Goal: Task Accomplishment & Management: Use online tool/utility

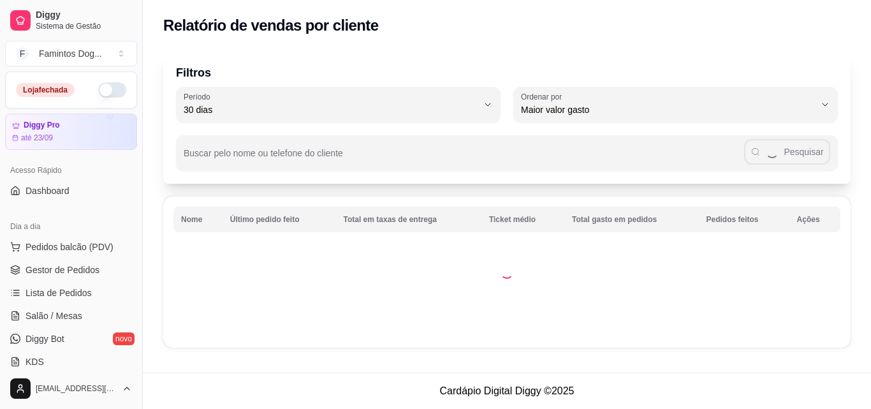
select select "30"
select select "HIGHEST_TOTAL_SPENT_WITH_ORDERS"
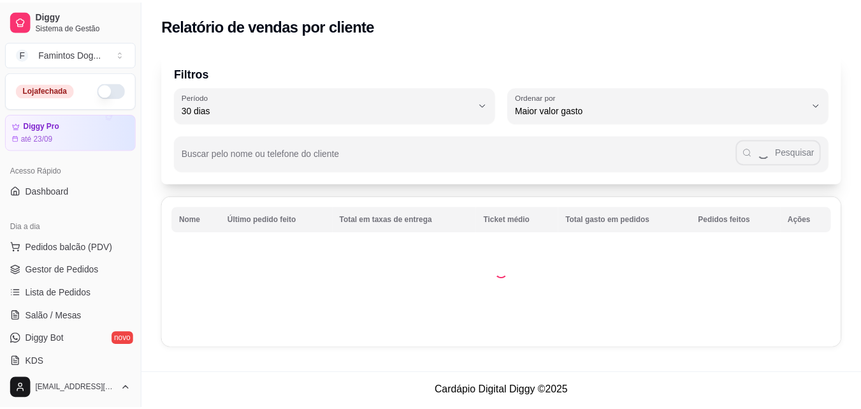
scroll to position [170, 0]
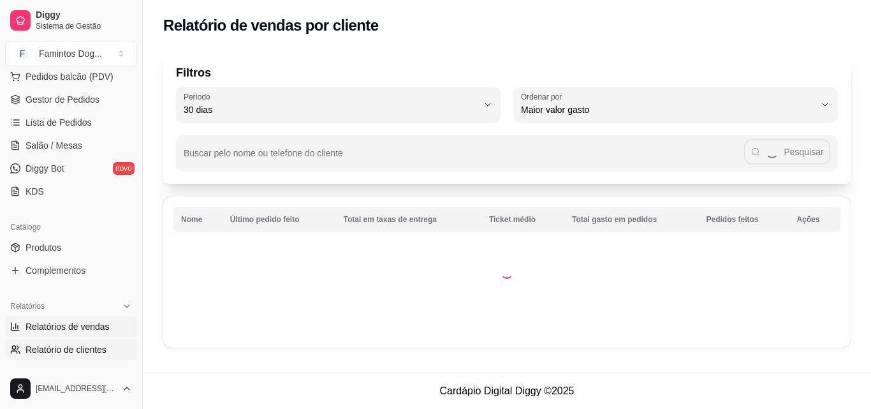
select select "ALL"
select select "0"
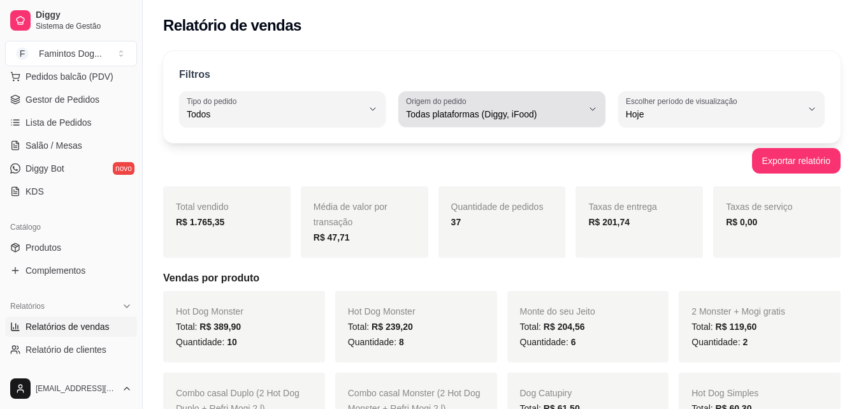
click at [469, 117] on span "Todas plataformas (Diggy, iFood)" at bounding box center [494, 114] width 176 height 13
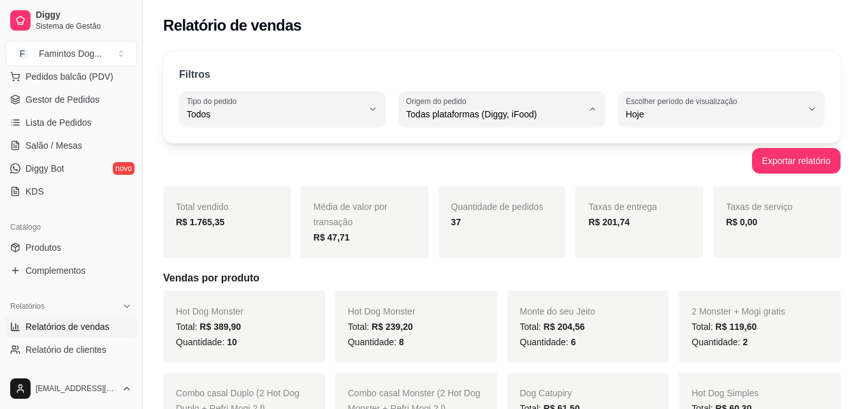
click at [449, 161] on span "Diggy" at bounding box center [496, 165] width 166 height 12
type input "DIGGY"
select select "DIGGY"
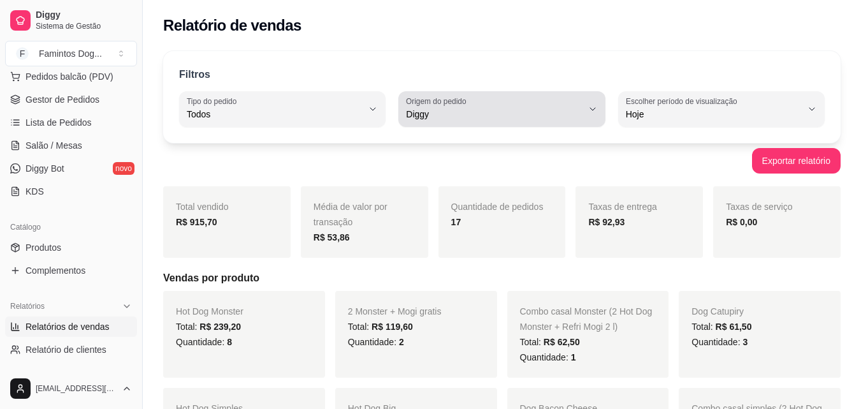
click at [419, 114] on span "Diggy" at bounding box center [494, 114] width 176 height 13
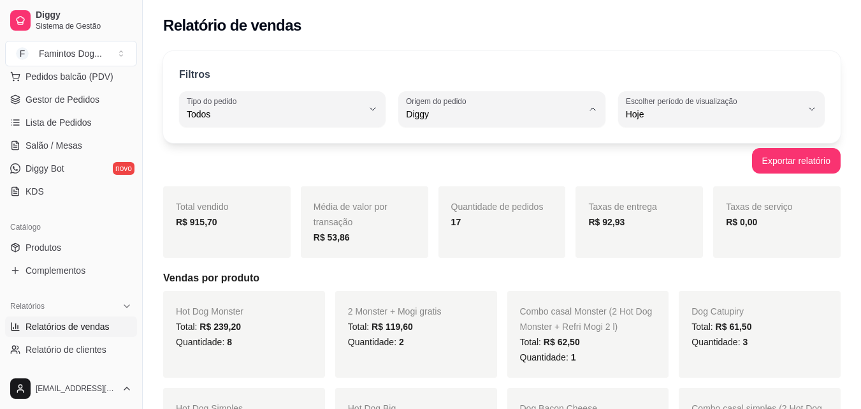
click at [435, 186] on span "iFood" at bounding box center [496, 186] width 166 height 12
type input "IFOOD"
select select "IFOOD"
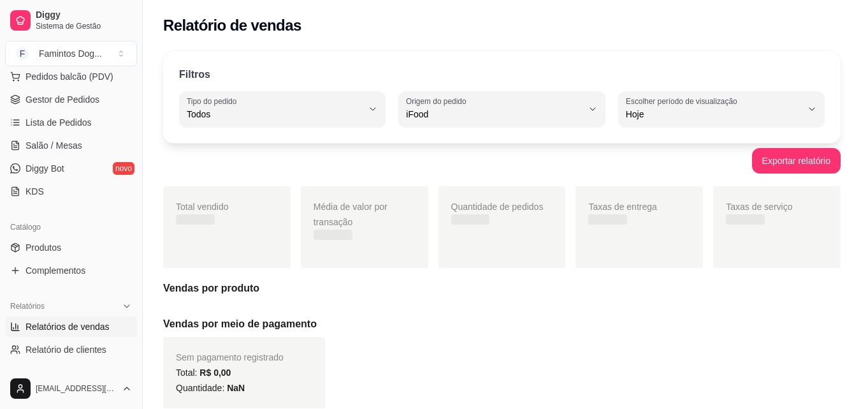
scroll to position [12, 0]
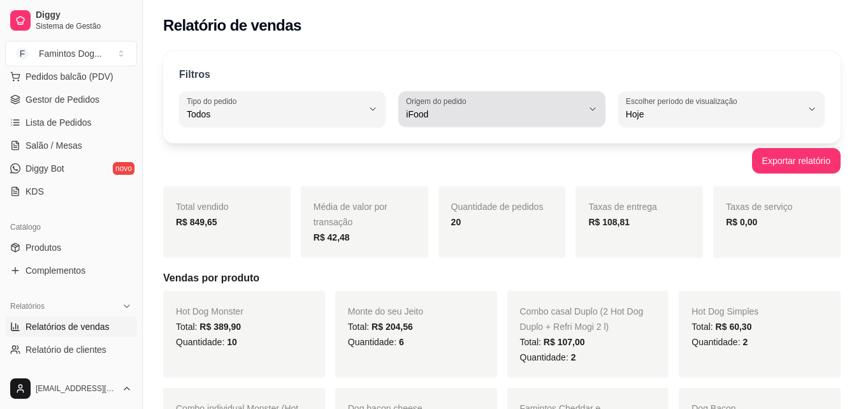
click at [430, 117] on span "iFood" at bounding box center [494, 114] width 176 height 13
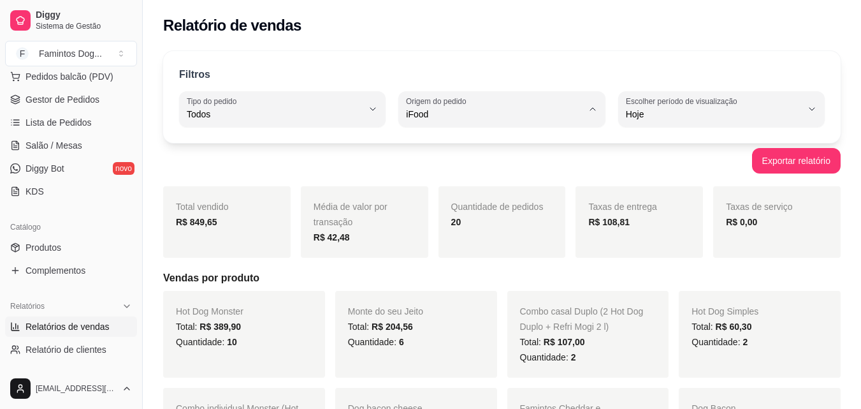
click at [425, 167] on span "Diggy" at bounding box center [496, 165] width 166 height 12
type input "DIGGY"
select select "DIGGY"
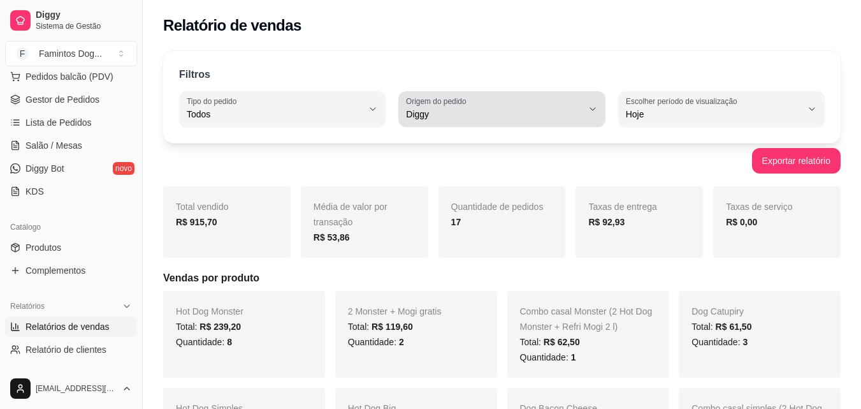
click at [451, 115] on span "Diggy" at bounding box center [494, 114] width 176 height 13
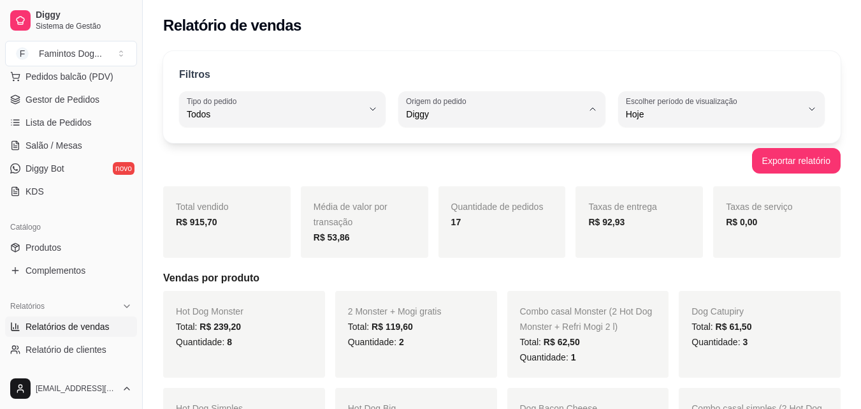
click at [447, 142] on span "Todas plataformas (Diggy, iFood)" at bounding box center [496, 144] width 166 height 12
type input "ALL"
select select "ALL"
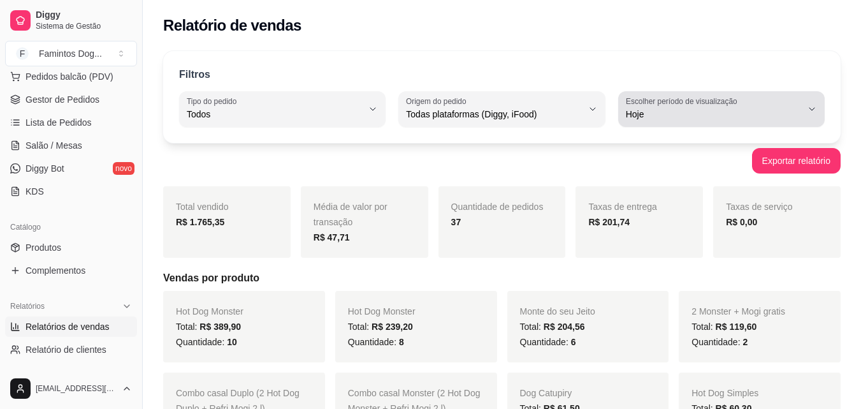
click at [729, 112] on span "Hoje" at bounding box center [714, 114] width 176 height 13
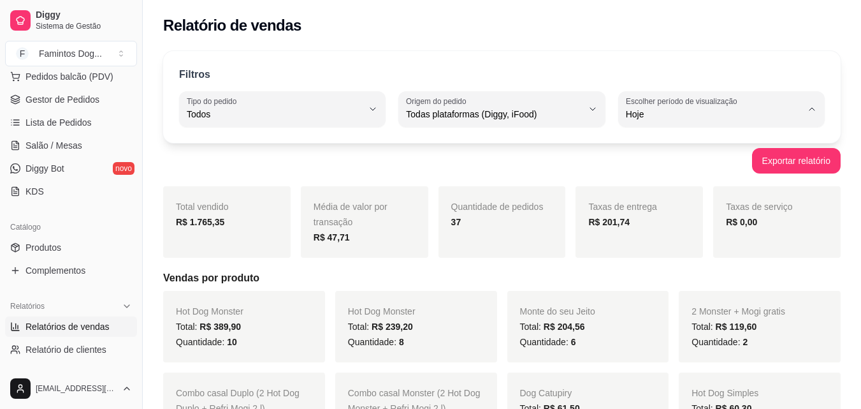
click at [669, 275] on span "Customizado" at bounding box center [715, 269] width 166 height 12
type input "-1"
select select "-1"
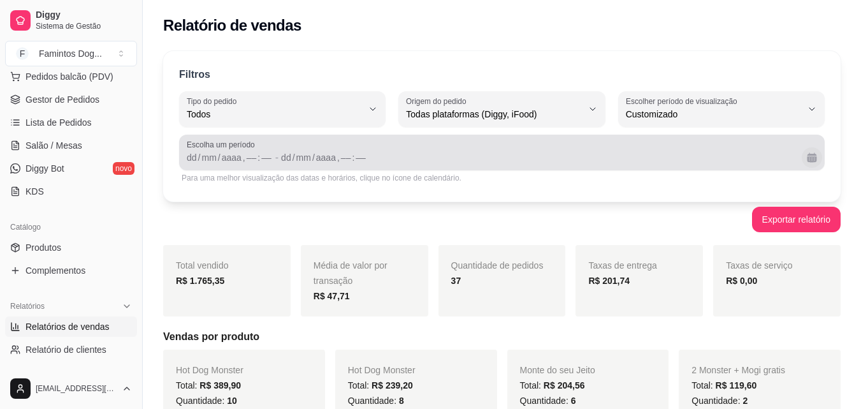
click at [810, 157] on button "Calendário" at bounding box center [812, 157] width 20 height 20
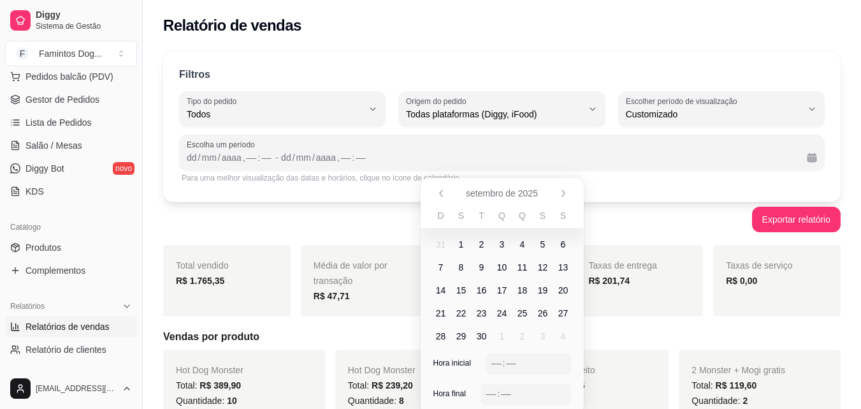
click at [462, 240] on span "1" at bounding box center [461, 244] width 5 height 13
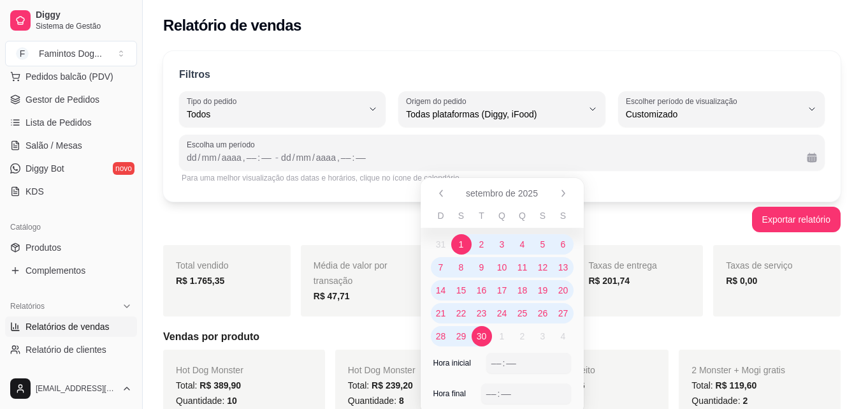
click at [478, 337] on span "30" at bounding box center [482, 336] width 10 height 13
click at [502, 361] on div ":" at bounding box center [503, 362] width 5 height 13
click at [499, 390] on div ":" at bounding box center [498, 393] width 5 height 13
click at [384, 224] on div "Exportar relatório" at bounding box center [502, 220] width 678 height 26
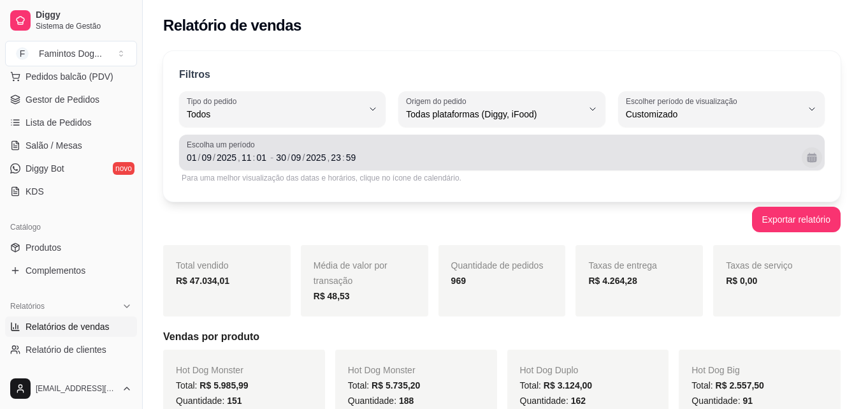
click at [807, 149] on button "Calendário" at bounding box center [812, 157] width 20 height 20
